Goal: Check status: Check status

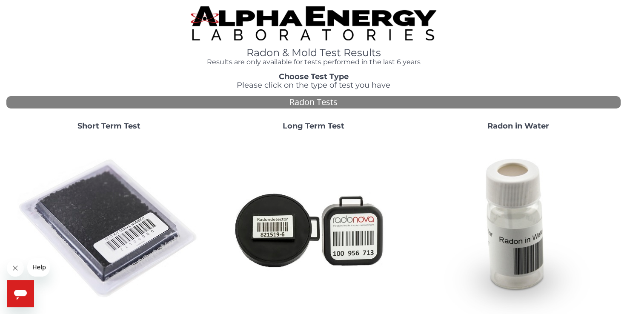
click at [106, 124] on strong "Short Term Test" at bounding box center [108, 125] width 63 height 9
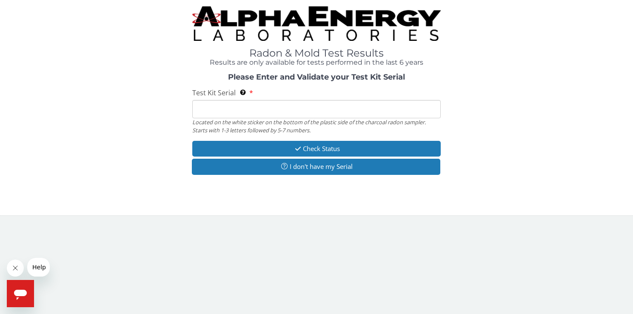
click at [242, 107] on input "Test Kit Serial Located on the white sticker on the bottom of the plastic side …" at bounding box center [316, 109] width 248 height 18
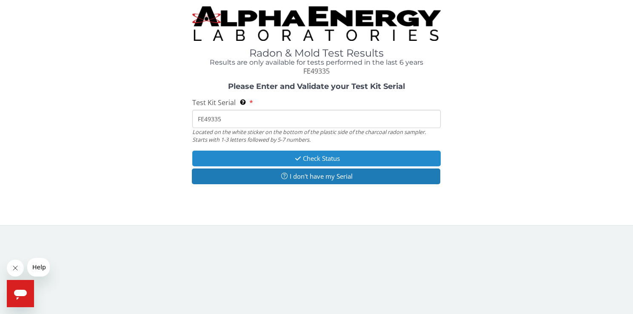
click at [306, 156] on button "Check Status" at bounding box center [316, 159] width 248 height 16
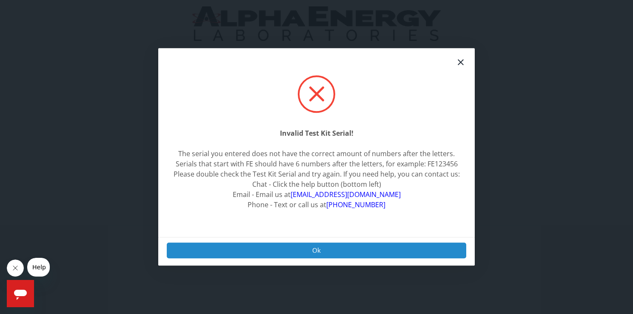
click at [325, 249] on button "Ok" at bounding box center [317, 251] width 300 height 16
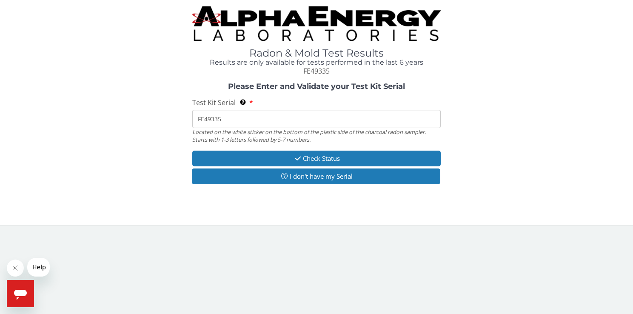
click at [217, 121] on input "FE49335" at bounding box center [316, 119] width 248 height 18
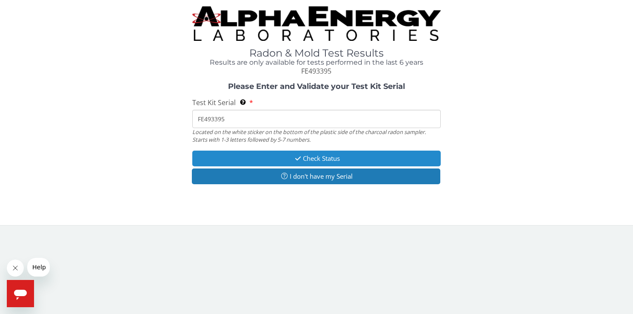
type input "FE493395"
click at [249, 157] on button "Check Status" at bounding box center [316, 159] width 248 height 16
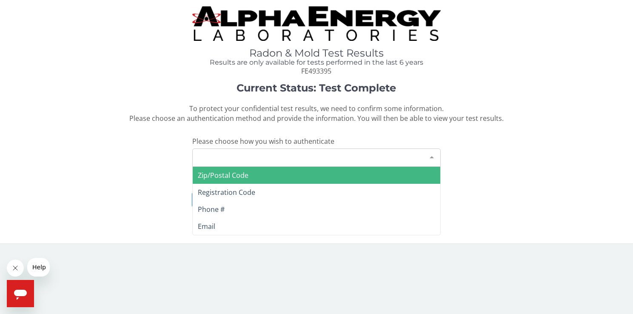
click at [433, 156] on div at bounding box center [432, 157] width 17 height 16
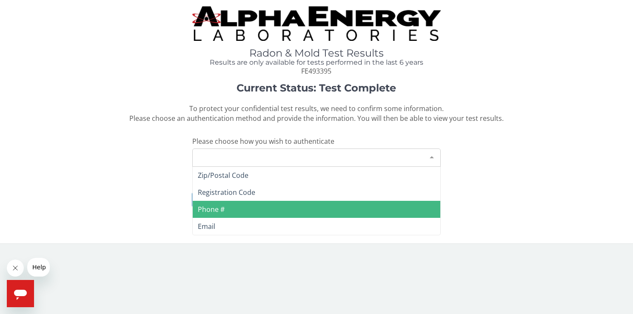
click at [233, 207] on span "Phone #" at bounding box center [316, 209] width 247 height 17
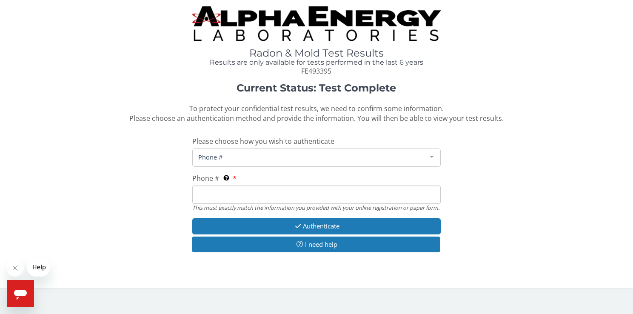
click at [250, 192] on input "Phone # This must exactly match the information you provided with your online r…" at bounding box center [316, 195] width 248 height 18
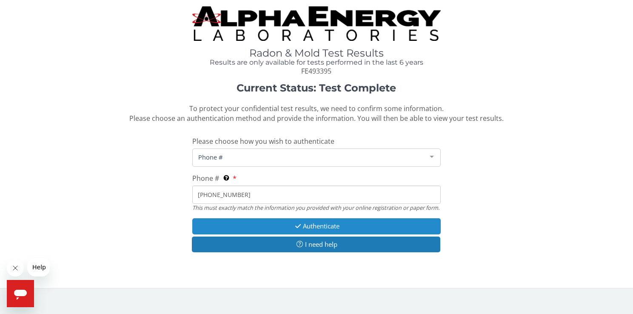
type input "303 359 4748"
click at [281, 234] on button "Authenticate" at bounding box center [316, 226] width 248 height 16
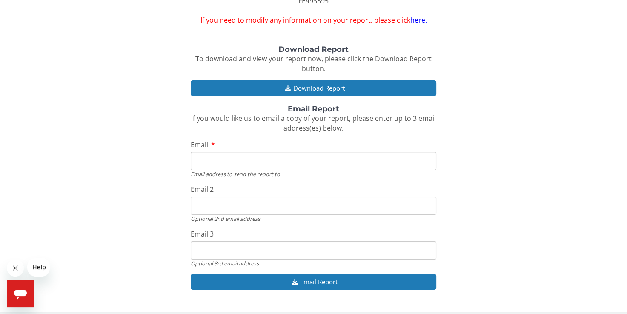
scroll to position [69, 0]
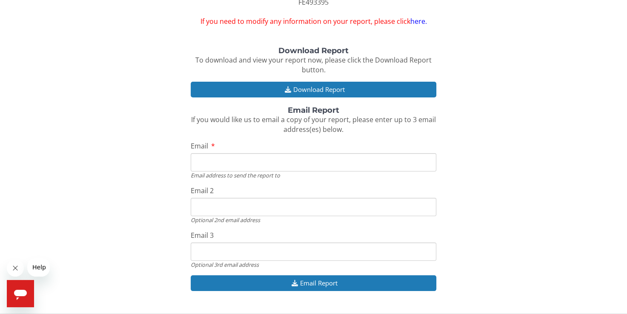
click at [252, 164] on input "Email" at bounding box center [314, 162] width 246 height 18
type input "ffmichael3@centurylink.net"
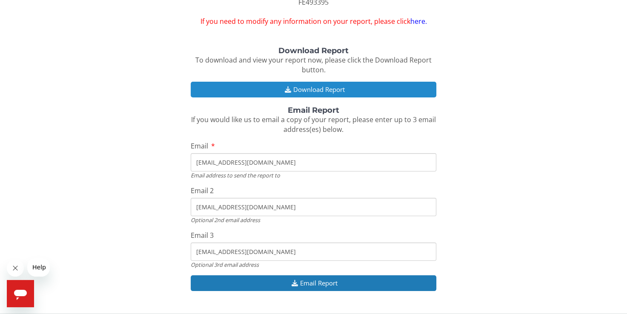
click at [309, 92] on button "Download Report" at bounding box center [314, 90] width 246 height 16
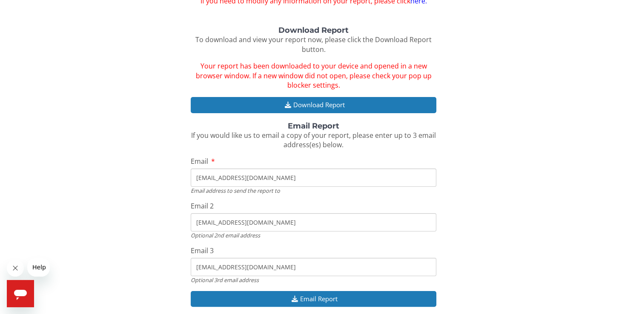
scroll to position [112, 0]
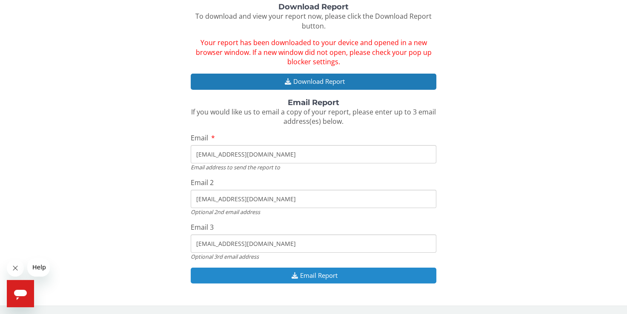
click at [361, 274] on button "Email Report" at bounding box center [314, 276] width 246 height 16
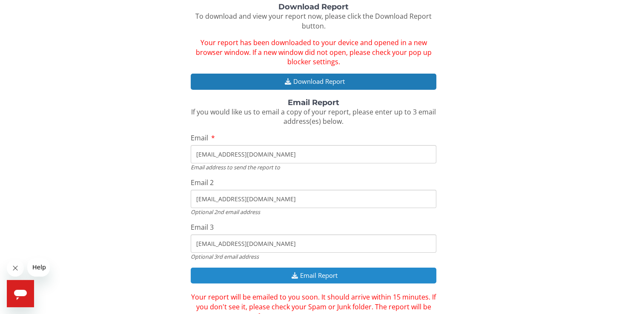
click at [361, 274] on button "Email Report" at bounding box center [314, 276] width 246 height 16
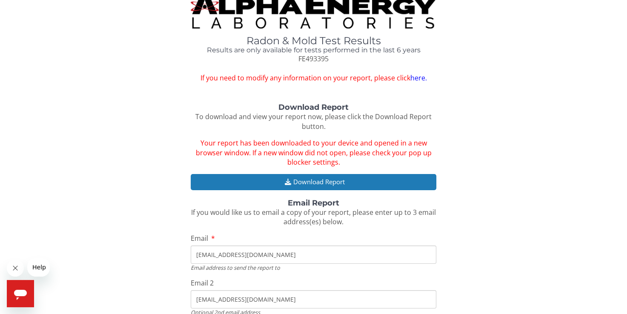
scroll to position [0, 0]
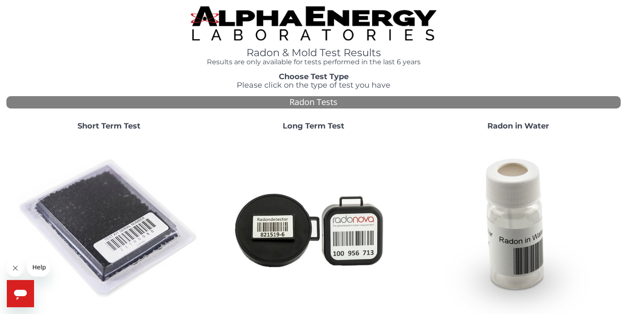
click at [106, 127] on strong "Short Term Test" at bounding box center [108, 125] width 63 height 9
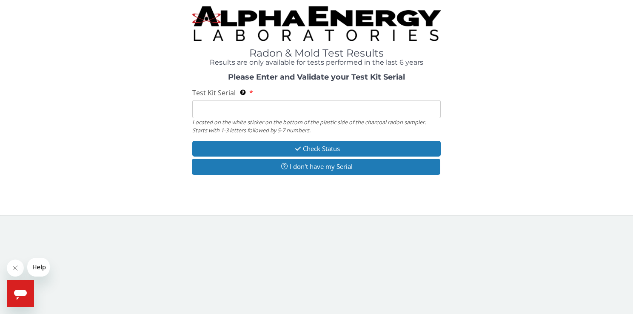
click at [218, 112] on input "Test Kit Serial Located on the white sticker on the bottom of the plastic side …" at bounding box center [316, 109] width 248 height 18
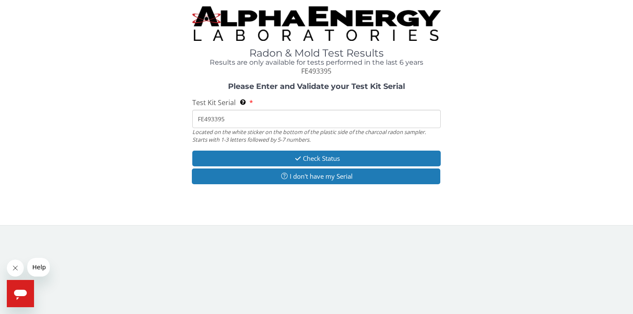
click at [240, 120] on input "FE493395" at bounding box center [316, 119] width 248 height 18
type input "FE493381"
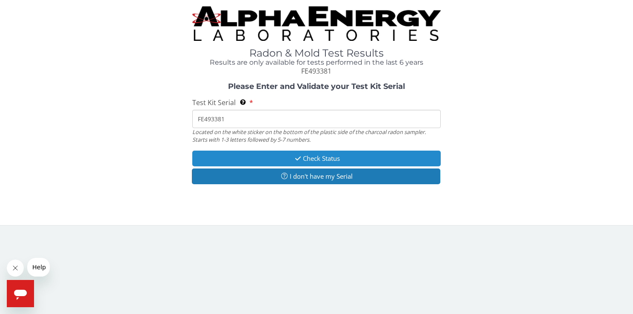
click at [301, 156] on icon "button" at bounding box center [298, 158] width 10 height 6
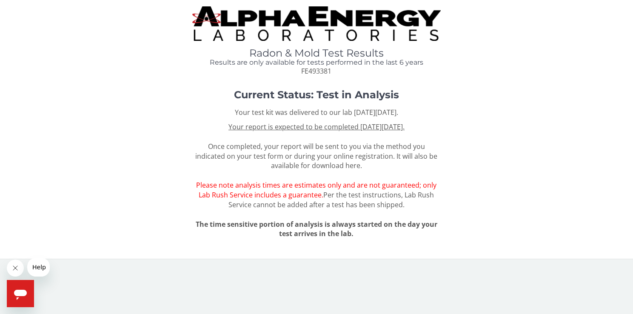
click at [301, 156] on span "Your report is expected to be completed [DATE][DATE]. Once completed, your repo…" at bounding box center [316, 165] width 242 height 87
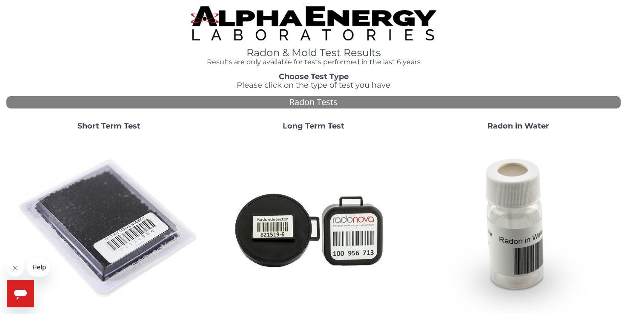
click at [91, 124] on strong "Short Term Test" at bounding box center [108, 125] width 63 height 9
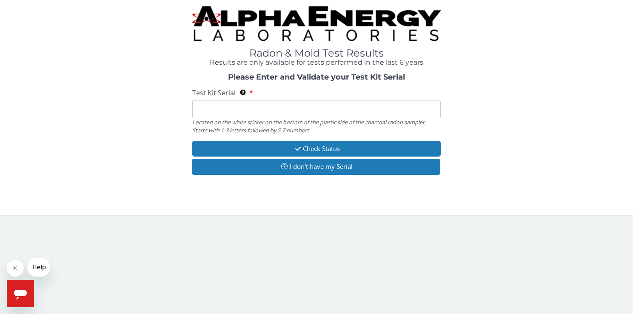
click at [207, 114] on input "Test Kit Serial Located on the white sticker on the bottom of the plastic side …" at bounding box center [316, 109] width 248 height 18
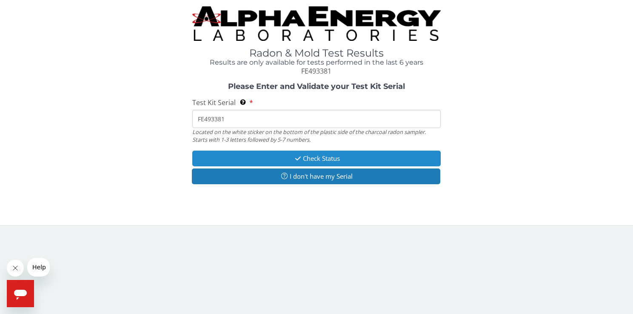
type input "FE493381"
click at [290, 156] on button "Check Status" at bounding box center [316, 159] width 248 height 16
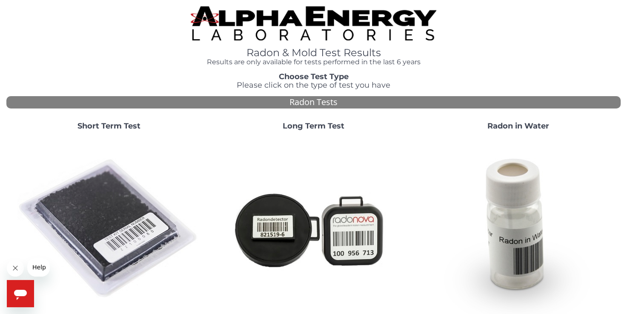
click at [103, 128] on strong "Short Term Test" at bounding box center [108, 125] width 63 height 9
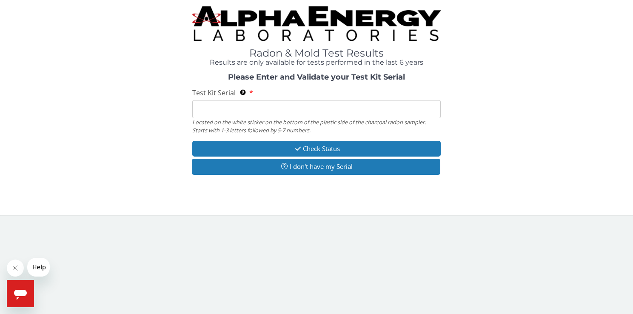
click at [278, 113] on input "Test Kit Serial Located on the white sticker on the bottom of the plastic side …" at bounding box center [316, 109] width 248 height 18
type input "FE493395"
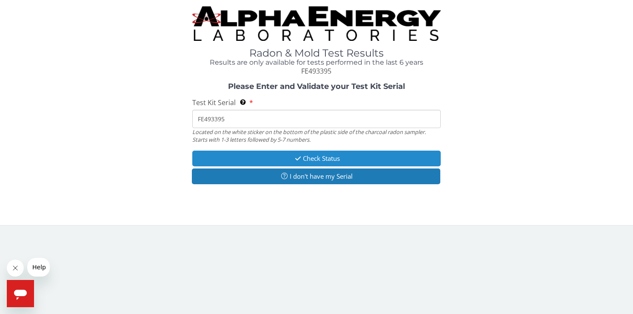
click at [242, 157] on button "Check Status" at bounding box center [316, 159] width 248 height 16
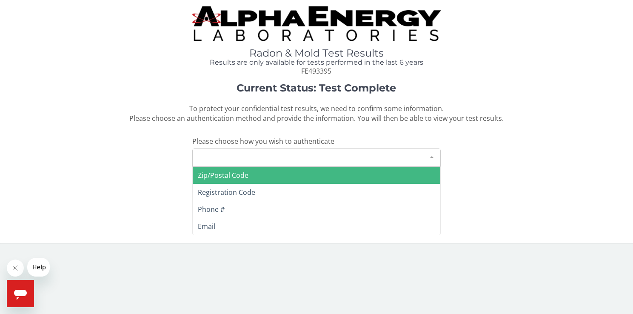
click at [242, 157] on div "Please make a selection" at bounding box center [316, 158] width 248 height 18
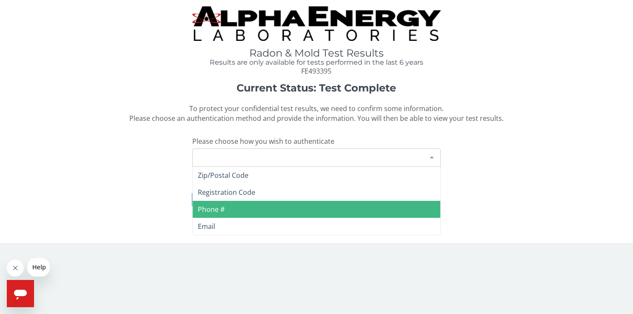
click at [219, 206] on span "Phone #" at bounding box center [211, 209] width 27 height 9
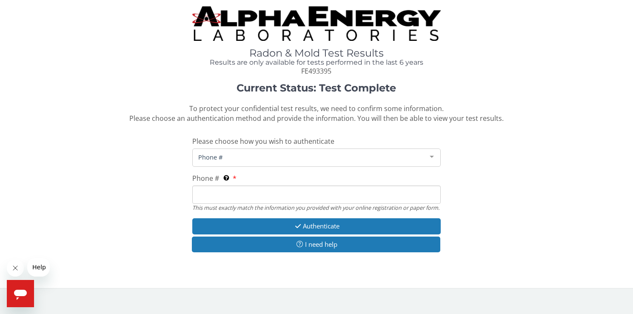
click at [233, 191] on input "Phone # This must exactly match the information you provided with your online r…" at bounding box center [316, 195] width 248 height 18
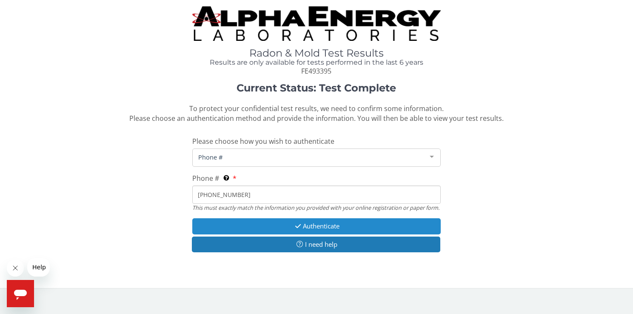
click at [275, 234] on button "Authenticate" at bounding box center [316, 226] width 248 height 16
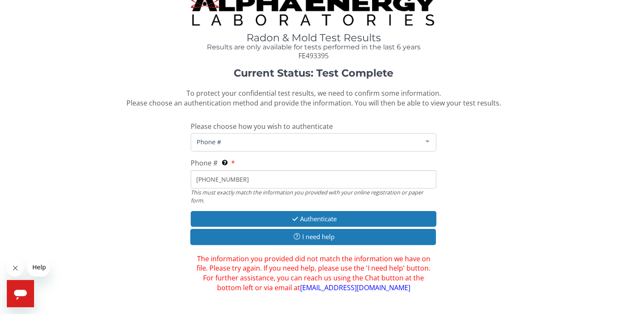
scroll to position [29, 0]
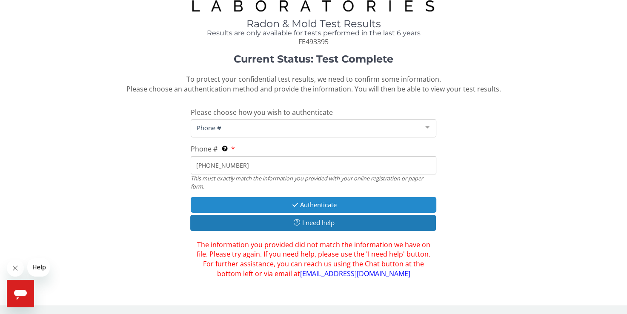
click at [376, 204] on button "Authenticate" at bounding box center [314, 205] width 246 height 16
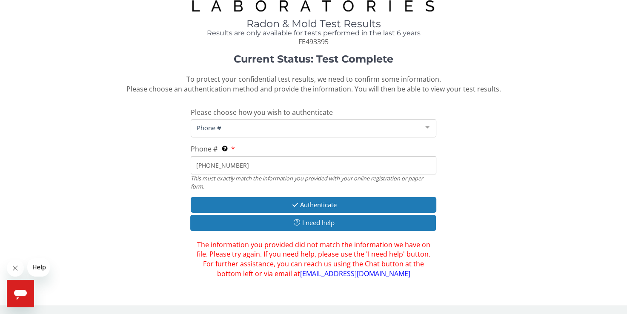
click at [264, 166] on input "303 359 4745" at bounding box center [314, 165] width 246 height 18
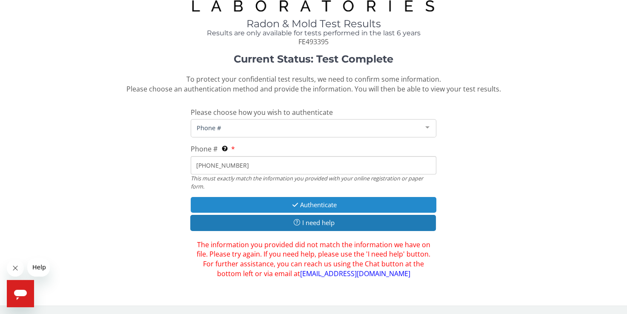
type input "303 359 4748"
click at [286, 203] on button "Authenticate" at bounding box center [314, 205] width 246 height 16
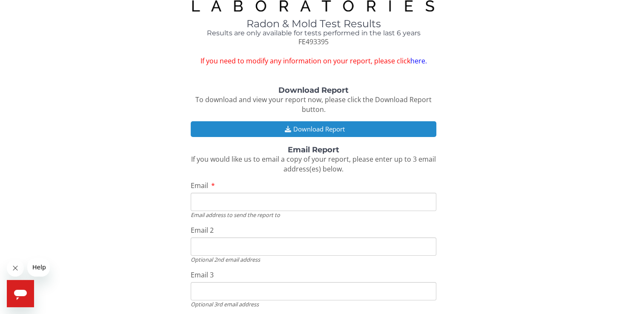
click at [290, 125] on button "Download Report" at bounding box center [314, 129] width 246 height 16
